Goal: Find specific page/section: Find specific page/section

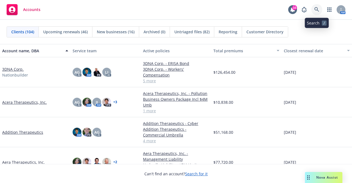
click at [313, 7] on link at bounding box center [316, 9] width 11 height 11
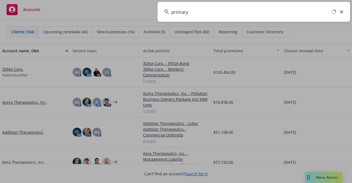
type input "primary"
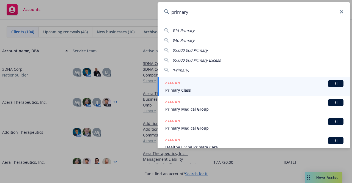
click at [189, 91] on span "Primary Class" at bounding box center [254, 90] width 178 height 6
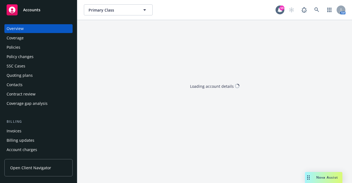
click at [201, 56] on div "Primary Class Primary Class 10 AM Loading account details" at bounding box center [214, 91] width 275 height 183
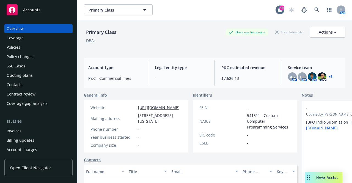
click at [38, 48] on div "Policies" at bounding box center [39, 47] width 64 height 9
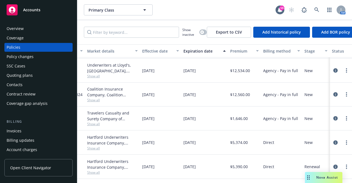
scroll to position [49, 0]
